Goal: Task Accomplishment & Management: Use online tool/utility

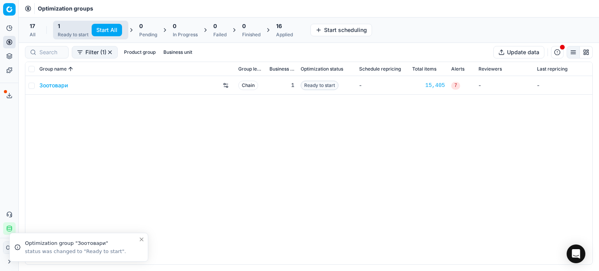
click at [113, 28] on button "Start All" at bounding box center [107, 30] width 30 height 12
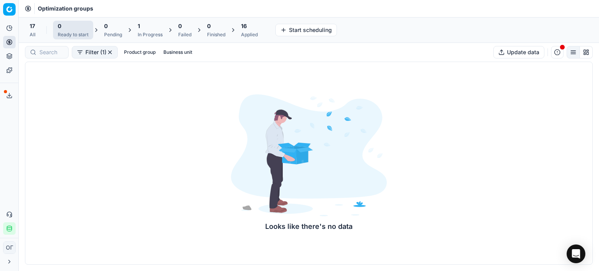
click at [5, 99] on button "Export service" at bounding box center [9, 95] width 12 height 12
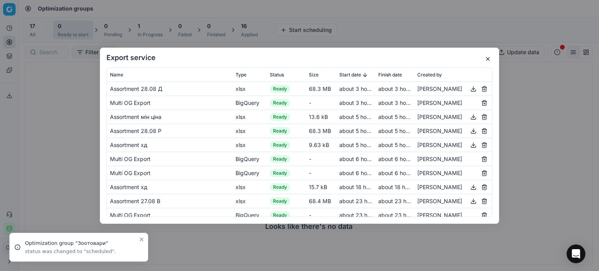
click at [488, 59] on button "button" at bounding box center [487, 58] width 9 height 9
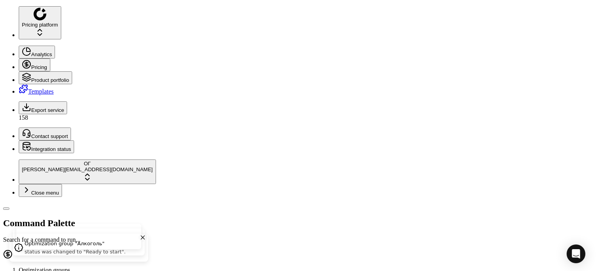
click at [19, 71] on button "Product portfolio" at bounding box center [45, 77] width 53 height 13
click at [46, 70] on link "Assortment" at bounding box center [47, 66] width 29 height 7
click at [23, 60] on circle at bounding box center [27, 64] width 8 height 8
click at [54, 63] on link "Pricing campaigns" at bounding box center [56, 59] width 46 height 7
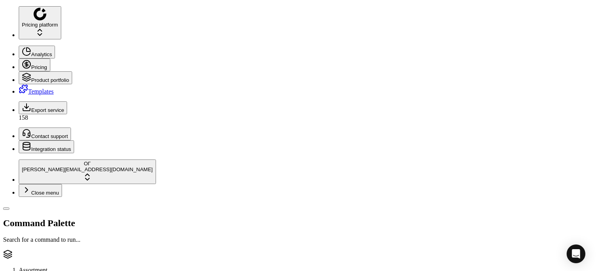
checkbox input "true"
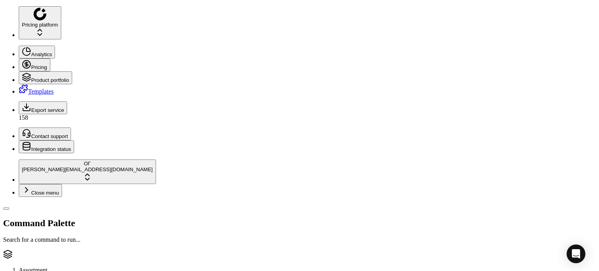
checkbox input "true"
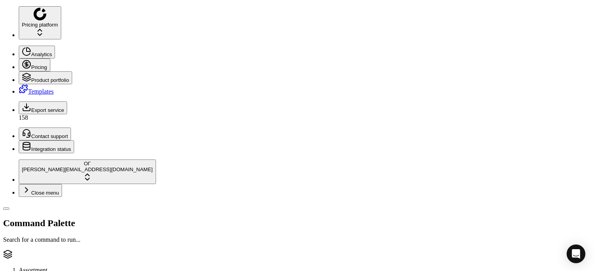
checkbox input "true"
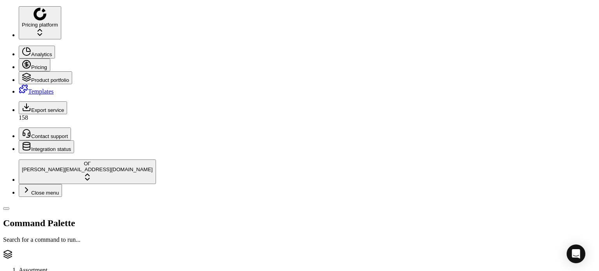
checkbox input "true"
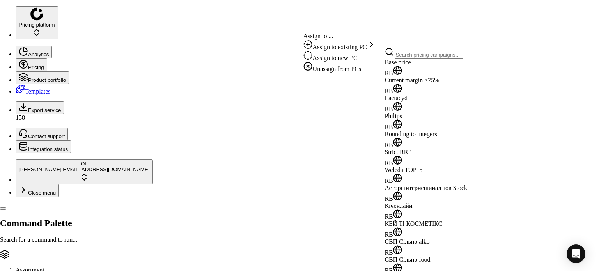
click at [362, 72] on div "Unassign from PCs" at bounding box center [339, 67] width 73 height 11
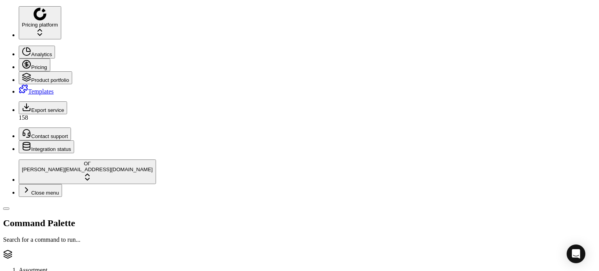
checkbox input "false"
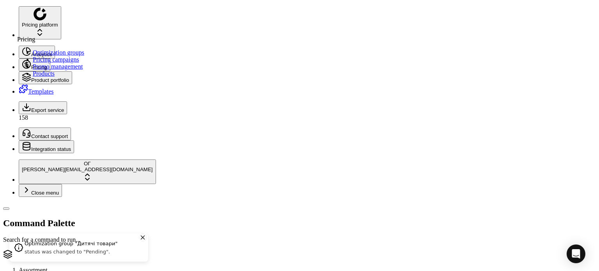
click at [19, 58] on button "Pricing" at bounding box center [35, 64] width 32 height 13
click at [51, 56] on link "Optimization groups" at bounding box center [58, 52] width 51 height 7
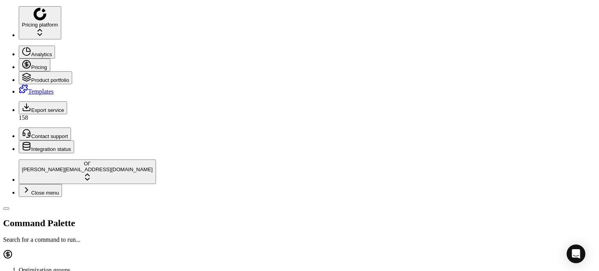
click at [19, 71] on button "Product portfolio" at bounding box center [45, 77] width 53 height 13
click at [41, 70] on link "Assortment" at bounding box center [47, 66] width 29 height 7
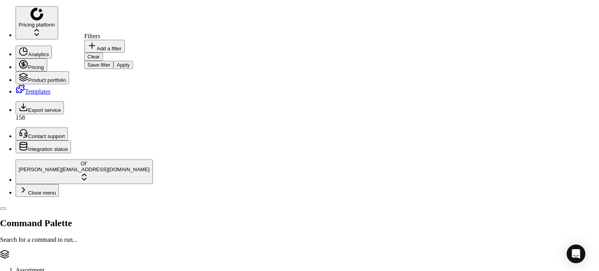
click at [125, 53] on button "Add a filter" at bounding box center [104, 46] width 41 height 13
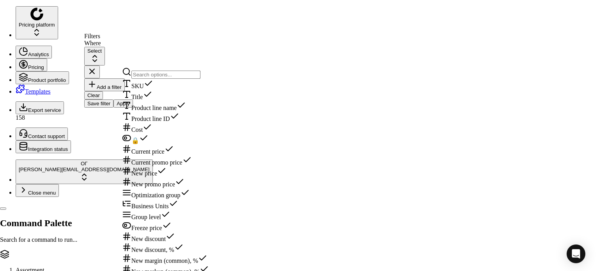
click at [144, 85] on div "SKU" at bounding box center [204, 84] width 164 height 11
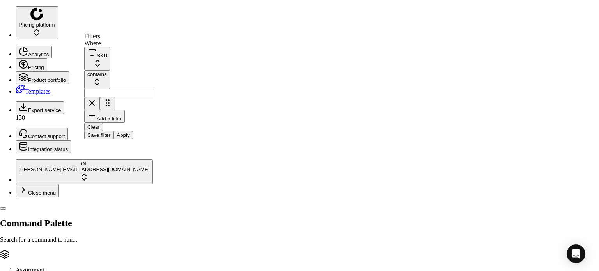
click at [153, 89] on input at bounding box center [118, 93] width 69 height 8
paste input "28881,104443,181857,217562,217954,899287,899286,581303,581311,581313,581315,581…"
type input "28881,104443,181857,217562,217954,899287,899286,581303,581311,581313,581315,581…"
click at [107, 71] on div "contains" at bounding box center [96, 74] width 19 height 6
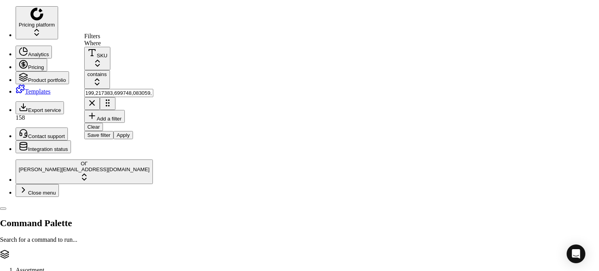
scroll to position [0, 0]
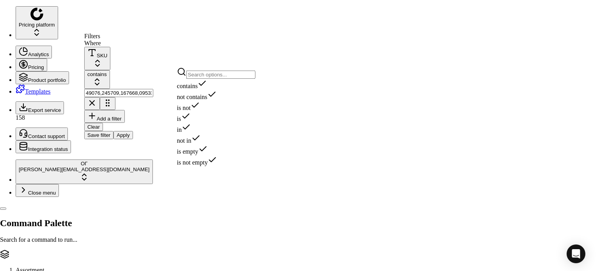
click at [217, 133] on div "in" at bounding box center [216, 127] width 78 height 11
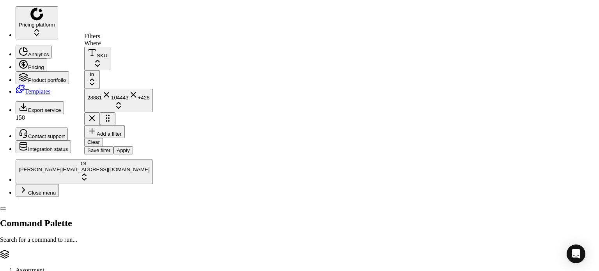
click at [133, 146] on button "Apply" at bounding box center [122, 150] width 19 height 8
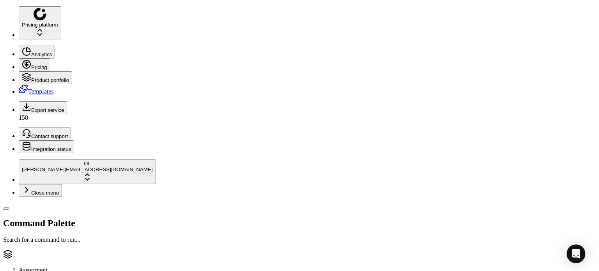
checkbox input "true"
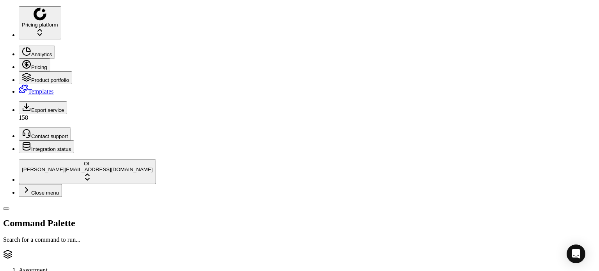
checkbox input "true"
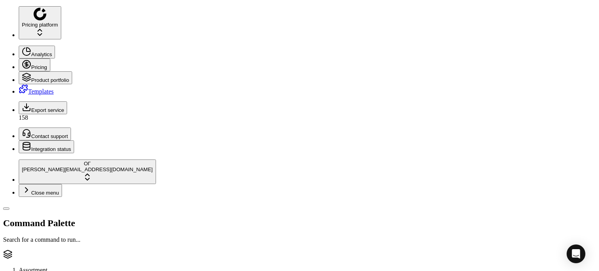
checkbox input "true"
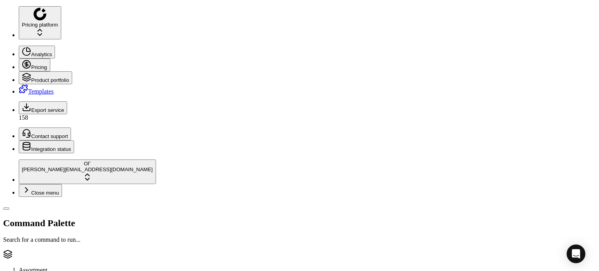
checkbox input "true"
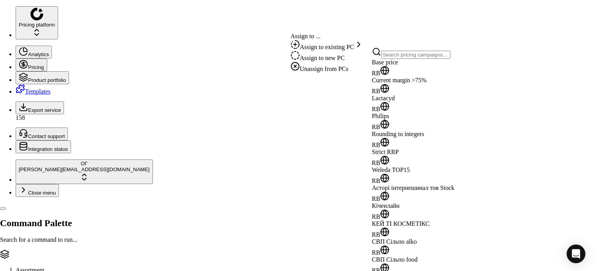
click at [388, 71] on div "Base price RB" at bounding box center [413, 68] width 83 height 18
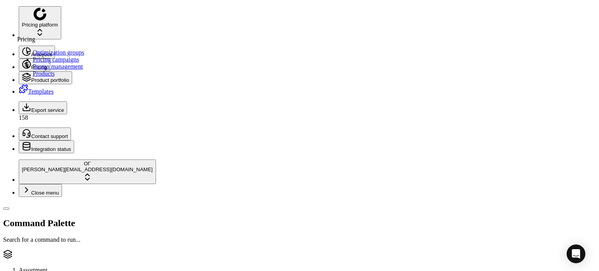
click at [37, 56] on link "Optimization groups" at bounding box center [58, 52] width 51 height 7
checkbox input "false"
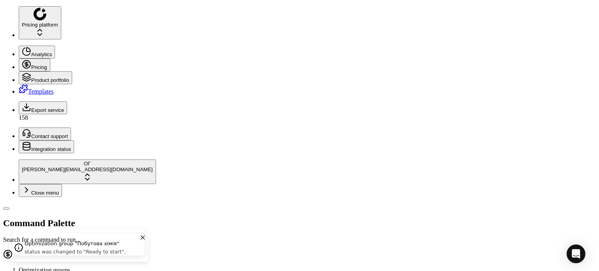
checkbox input "true"
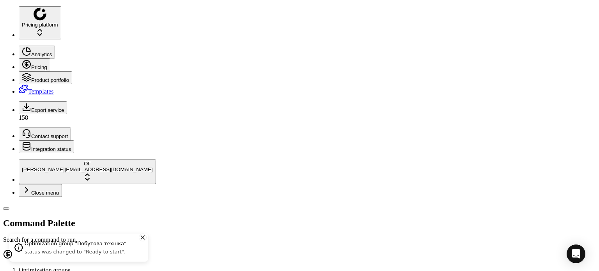
checkbox input "false"
drag, startPoint x: 33, startPoint y: 124, endPoint x: 52, endPoint y: 111, distance: 23.0
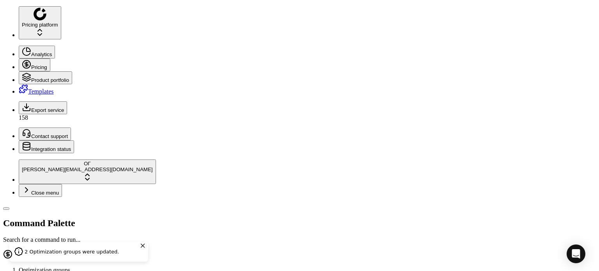
checkbox input "false"
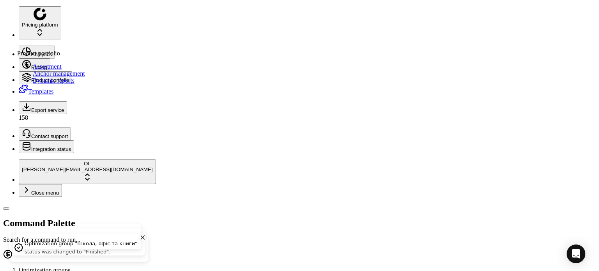
drag, startPoint x: 8, startPoint y: 57, endPoint x: 21, endPoint y: 62, distance: 14.6
click at [23, 77] on icon at bounding box center [27, 78] width 8 height 2
drag, startPoint x: 35, startPoint y: 68, endPoint x: 30, endPoint y: 74, distance: 7.6
click at [35, 68] on link "Assortment" at bounding box center [47, 66] width 29 height 7
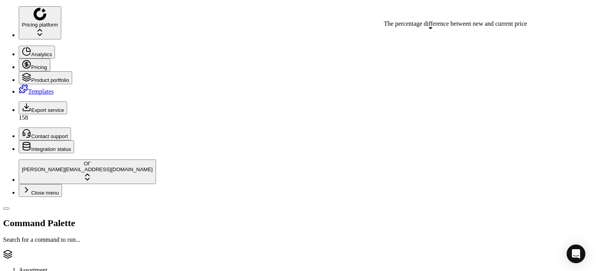
drag, startPoint x: 123, startPoint y: 184, endPoint x: 153, endPoint y: 186, distance: 30.0
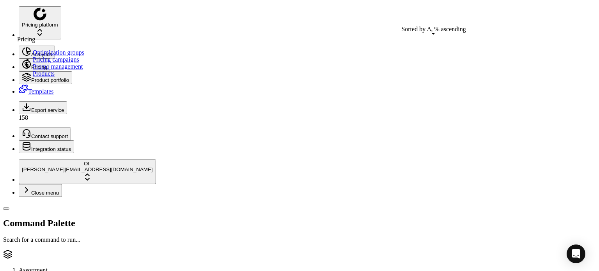
drag, startPoint x: 42, startPoint y: 55, endPoint x: 126, endPoint y: 6, distance: 97.3
click at [42, 55] on link "Optimization groups" at bounding box center [58, 52] width 51 height 7
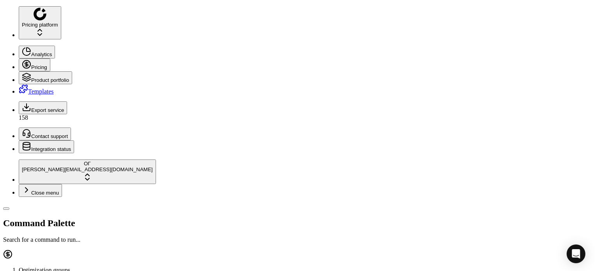
scroll to position [39, 0]
paste input "586988"
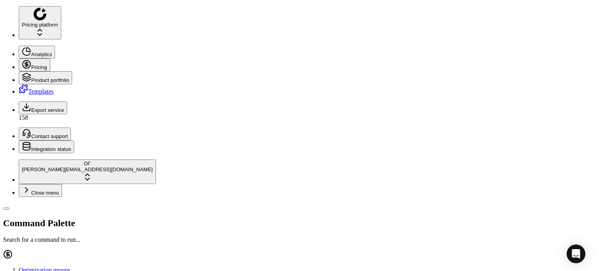
type input "586988"
type input "199.00"
click at [22, 60] on icon at bounding box center [26, 64] width 9 height 9
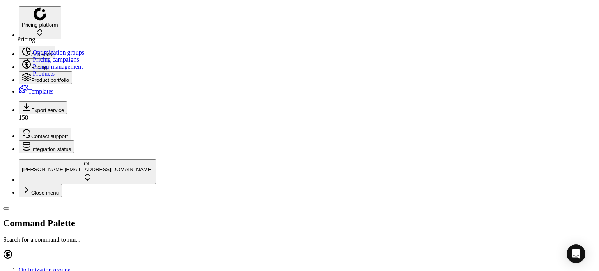
click at [70, 53] on link "Optimization groups" at bounding box center [58, 52] width 51 height 7
checkbox input "true"
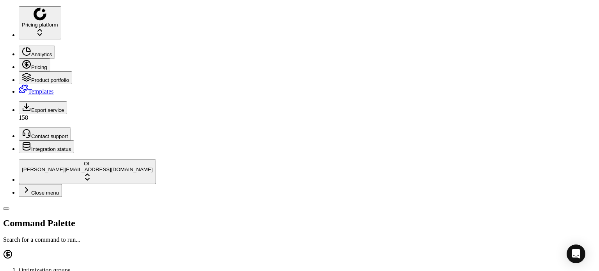
checkbox input "true"
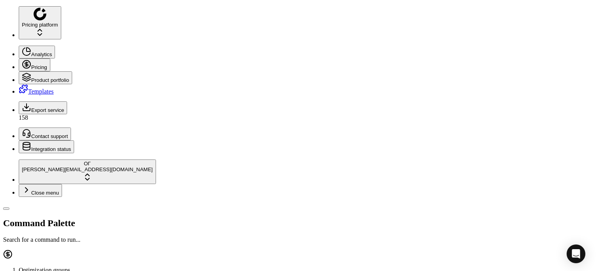
checkbox input "true"
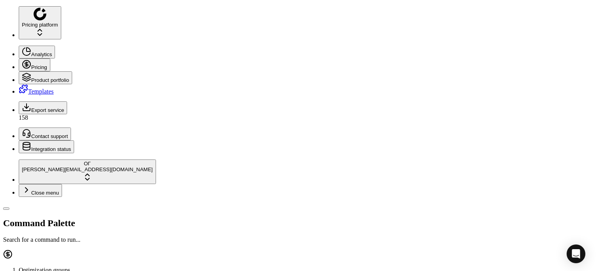
checkbox input "true"
checkbox input "false"
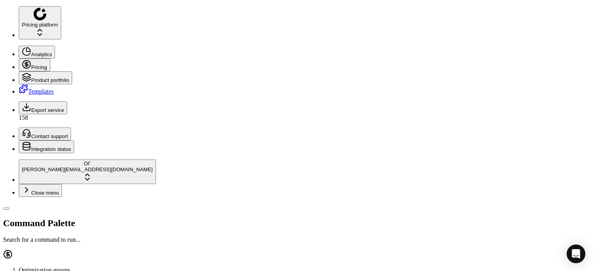
checkbox input "false"
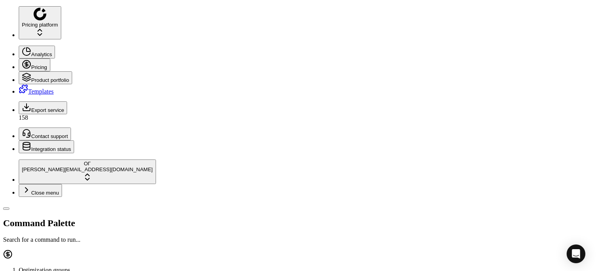
checkbox input "false"
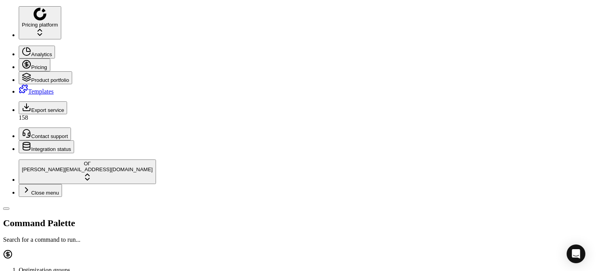
checkbox input "false"
click at [23, 73] on icon at bounding box center [27, 75] width 8 height 4
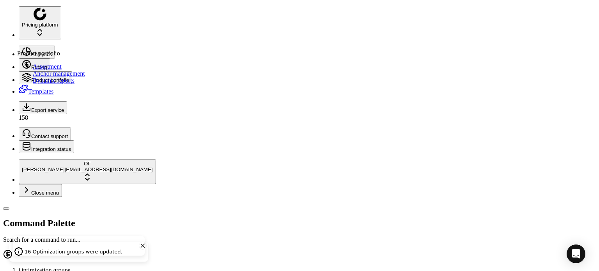
click at [44, 69] on link "Assortment" at bounding box center [47, 66] width 29 height 7
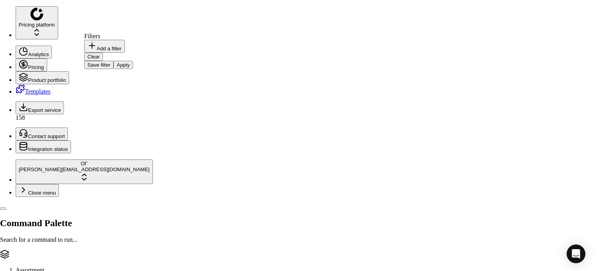
click at [124, 53] on button "Add a filter" at bounding box center [104, 46] width 41 height 13
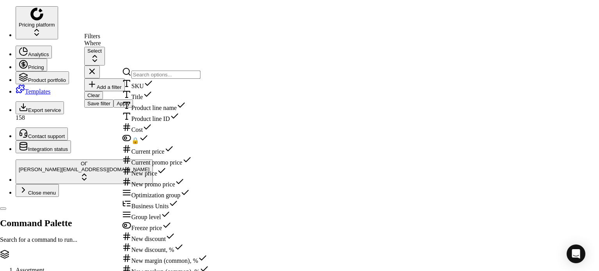
click at [139, 83] on div "SKU" at bounding box center [204, 84] width 164 height 11
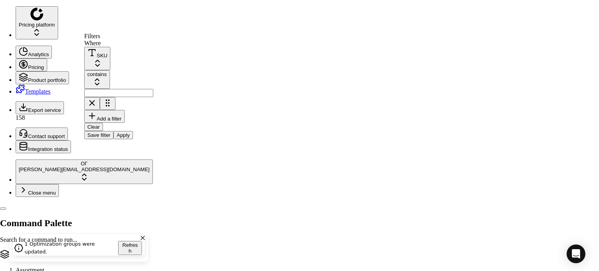
click at [153, 51] on div "Where SKU contains" at bounding box center [118, 75] width 69 height 70
click at [153, 89] on input at bounding box center [118, 93] width 69 height 8
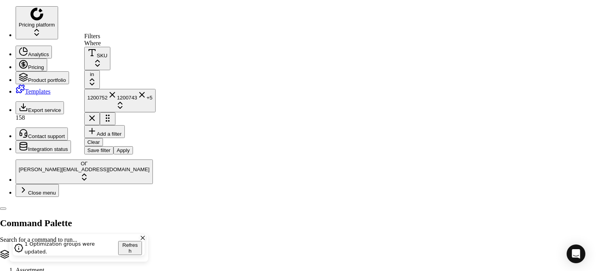
click at [133, 146] on button "Apply" at bounding box center [122, 150] width 19 height 8
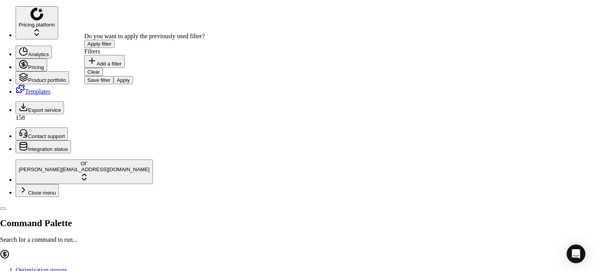
click at [119, 68] on button "Add a filter" at bounding box center [104, 61] width 41 height 13
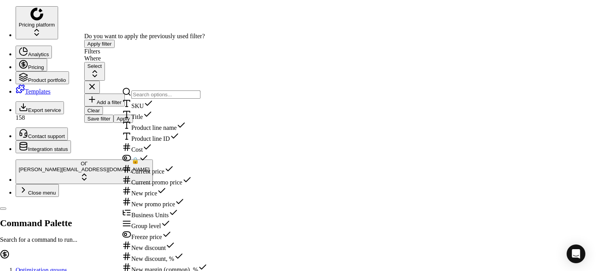
click at [145, 109] on div "SKU" at bounding box center [204, 104] width 164 height 11
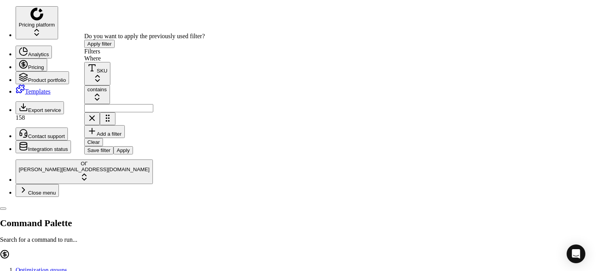
click at [153, 104] on input at bounding box center [118, 108] width 69 height 8
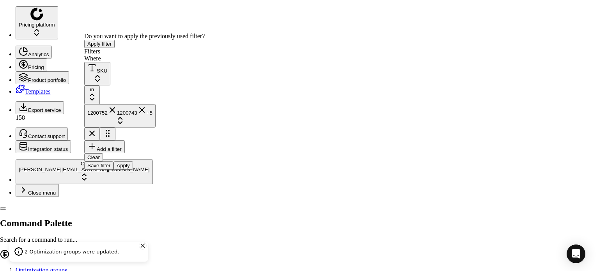
click at [133, 161] on button "Apply" at bounding box center [122, 165] width 19 height 8
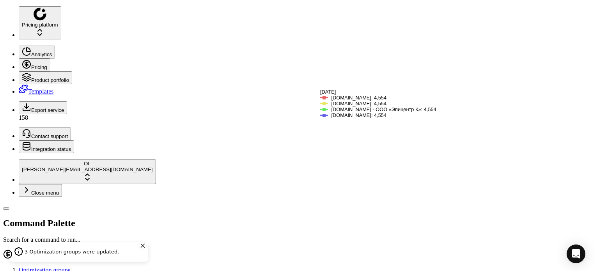
scroll to position [102, 0]
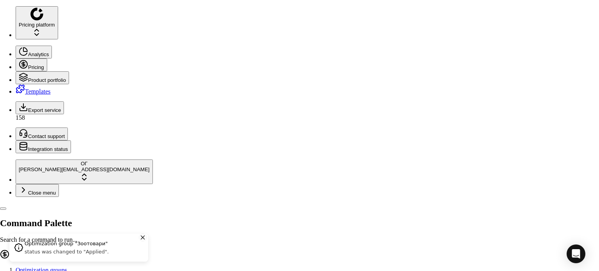
checkbox input "true"
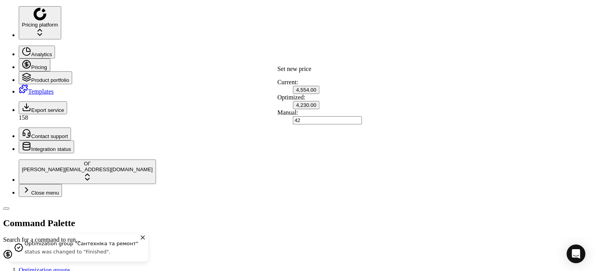
type input "4"
type input "4554.00"
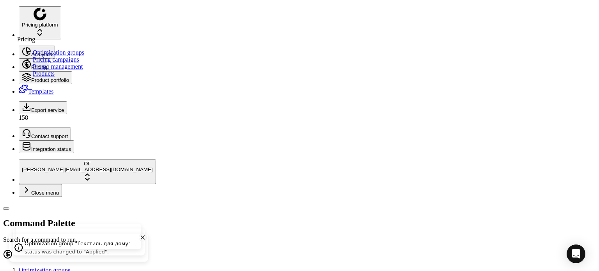
click at [22, 60] on icon at bounding box center [26, 64] width 9 height 9
click at [34, 55] on link "Optimization groups" at bounding box center [58, 52] width 51 height 7
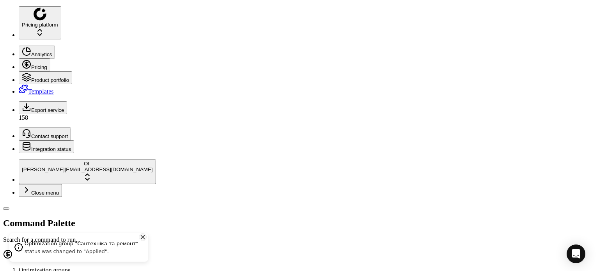
click at [140, 239] on icon "Close toast" at bounding box center [142, 236] width 7 height 9
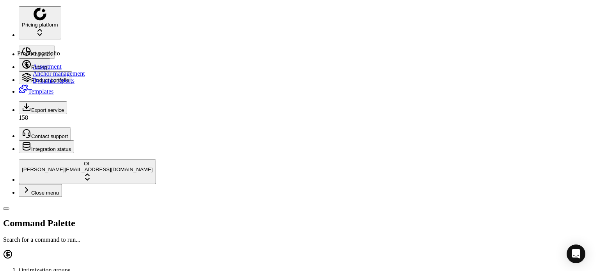
drag, startPoint x: 39, startPoint y: 71, endPoint x: 50, endPoint y: 62, distance: 14.7
click at [39, 70] on link "Assortment" at bounding box center [47, 66] width 29 height 7
click at [22, 60] on icon at bounding box center [26, 64] width 9 height 9
click at [48, 56] on link "Optimization groups" at bounding box center [58, 52] width 51 height 7
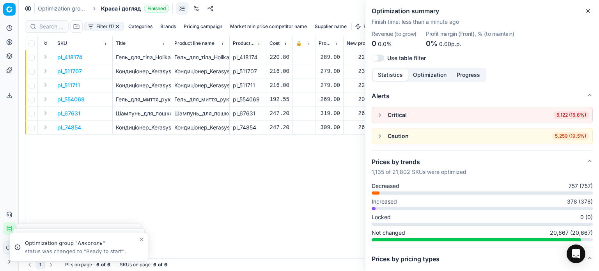
click at [590, 10] on icon "button" at bounding box center [588, 11] width 6 height 6
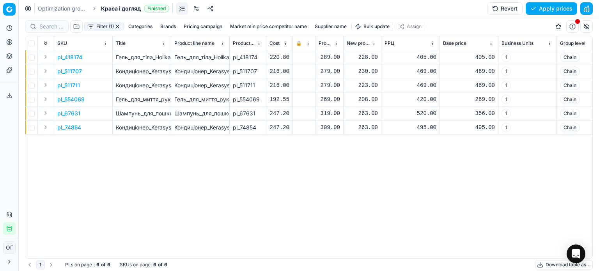
click at [362, 55] on div "228.00" at bounding box center [362, 57] width 31 height 8
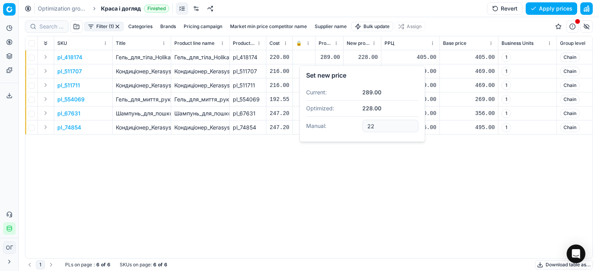
type input "2"
type input "289.00"
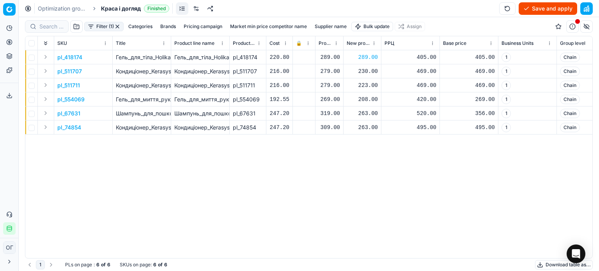
click at [368, 70] on div "230.00" at bounding box center [362, 71] width 31 height 8
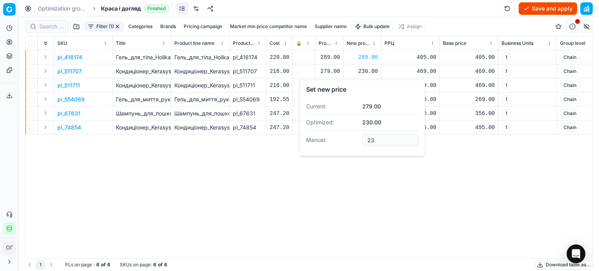
type input "2"
type input "279.00"
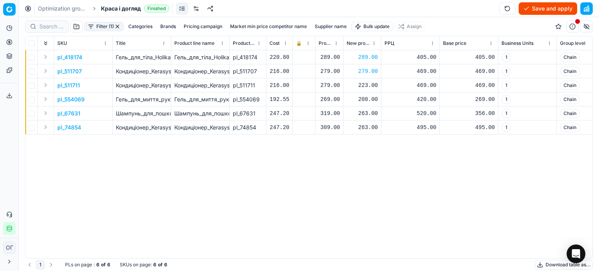
click at [364, 84] on div "223.00" at bounding box center [362, 85] width 31 height 8
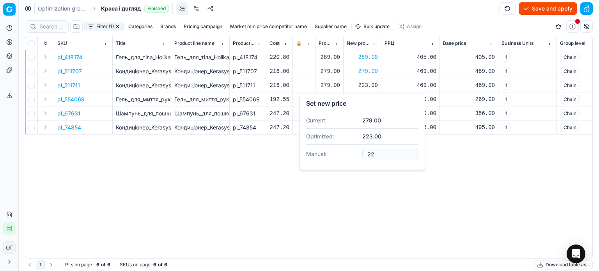
type input "2"
type input "279.00"
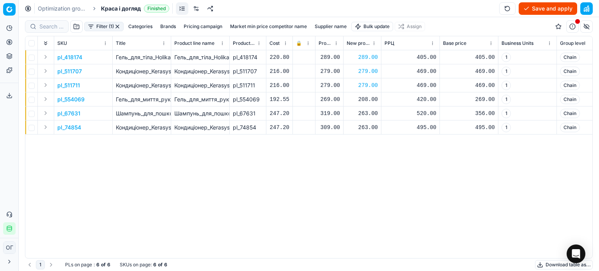
click at [367, 102] on div "208.00" at bounding box center [362, 99] width 31 height 8
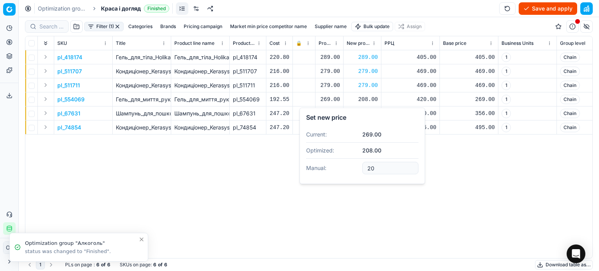
type input "2"
type input "269.00"
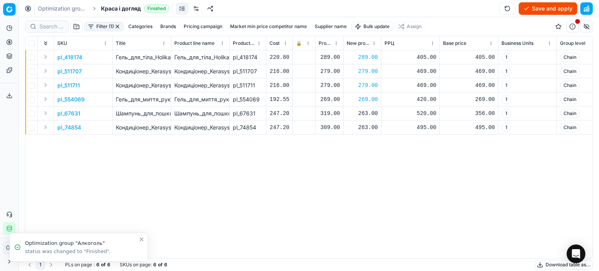
click at [364, 113] on div "263.00" at bounding box center [362, 114] width 31 height 8
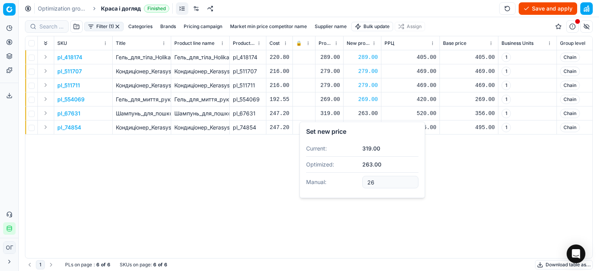
type input "2"
type input "319.00"
click at [364, 130] on div "263.00" at bounding box center [362, 128] width 31 height 8
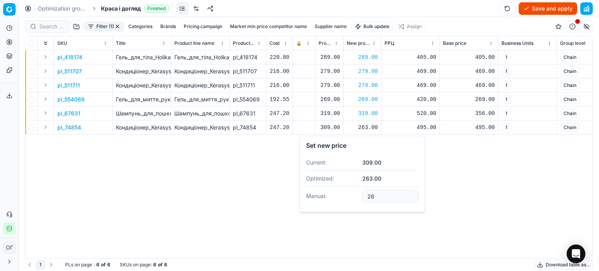
type input "2"
type input "309.00"
click at [550, 8] on button "Save and apply" at bounding box center [547, 8] width 58 height 12
